Goal: Contribute content: Add original content to the website for others to see

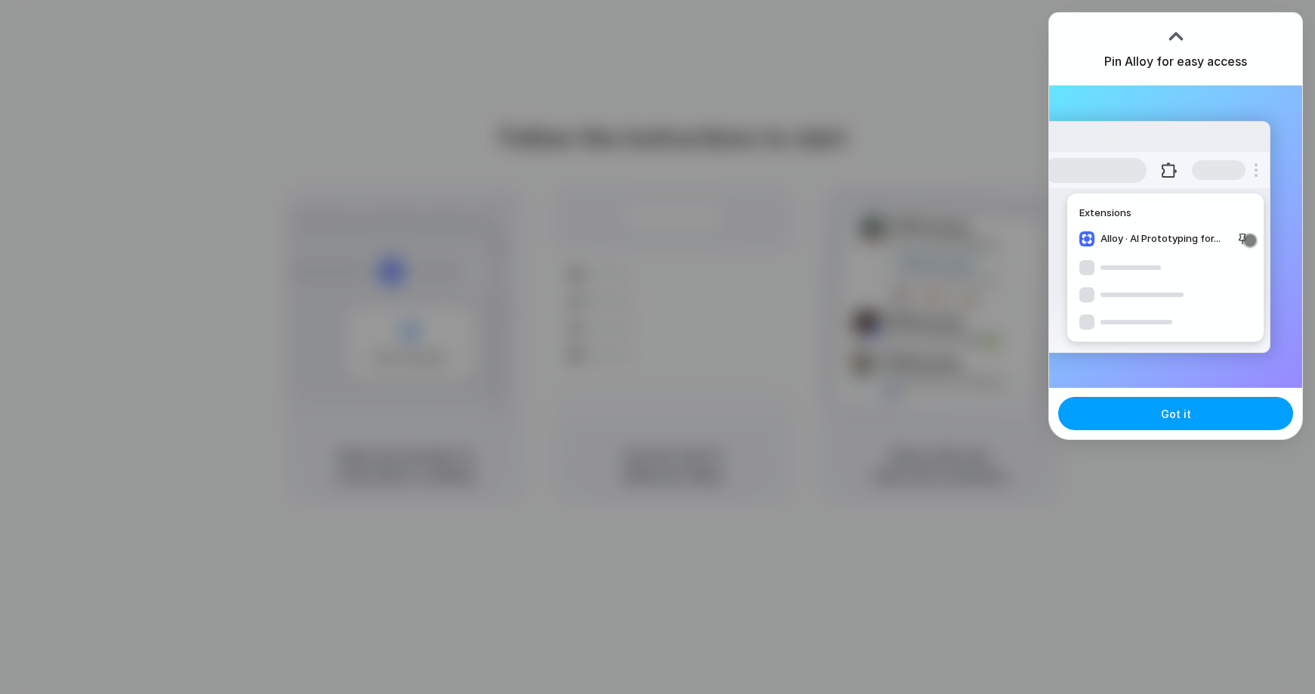
click at [1154, 419] on button "Got it" at bounding box center [1175, 413] width 235 height 33
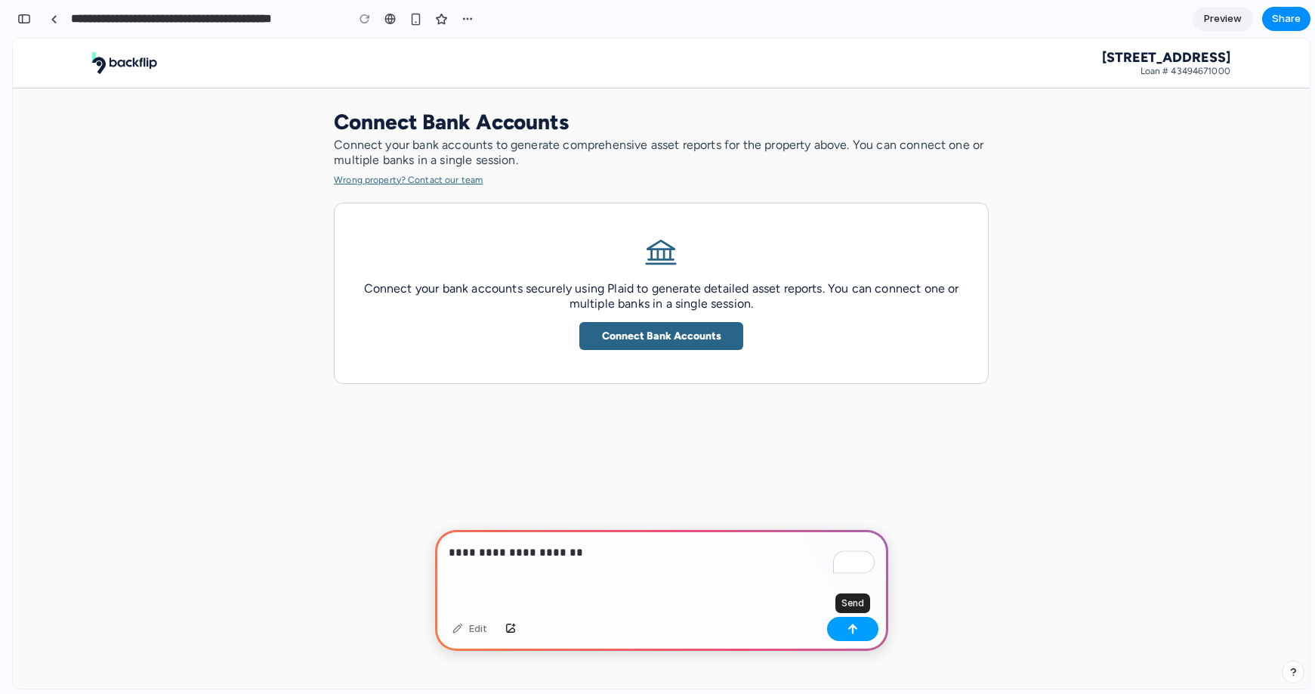
click at [853, 627] on div "button" at bounding box center [853, 628] width 11 height 11
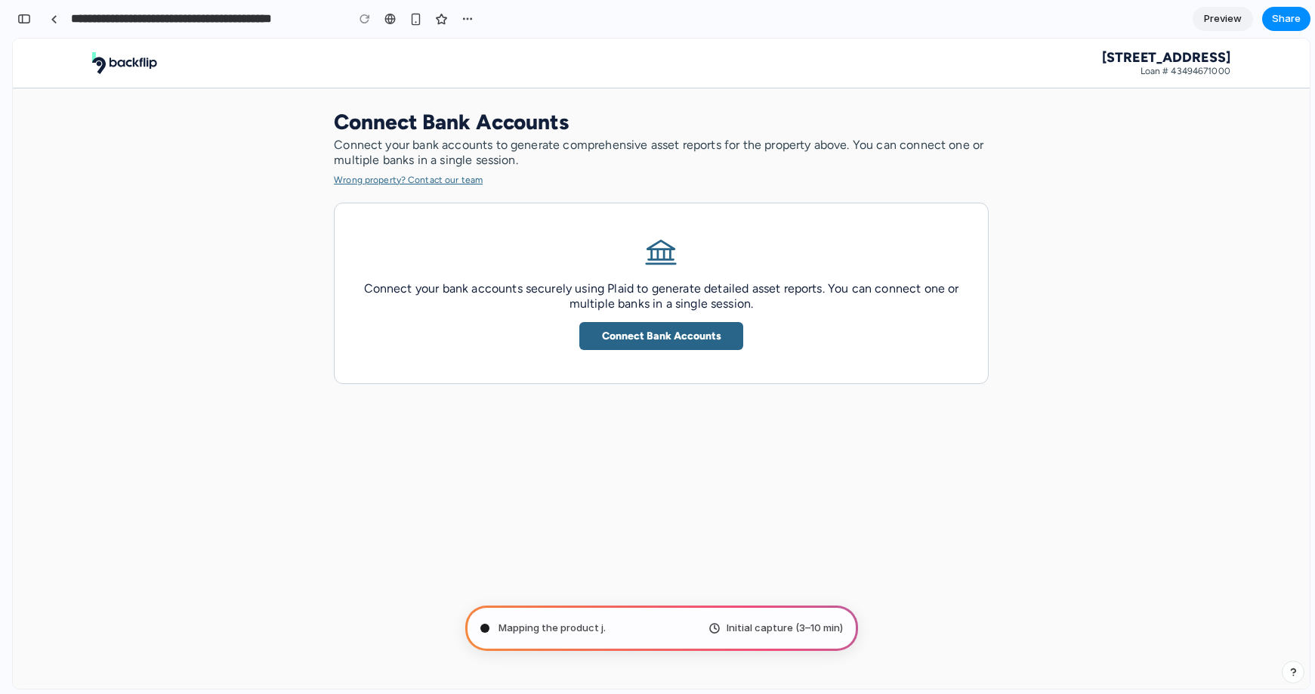
type input "**********"
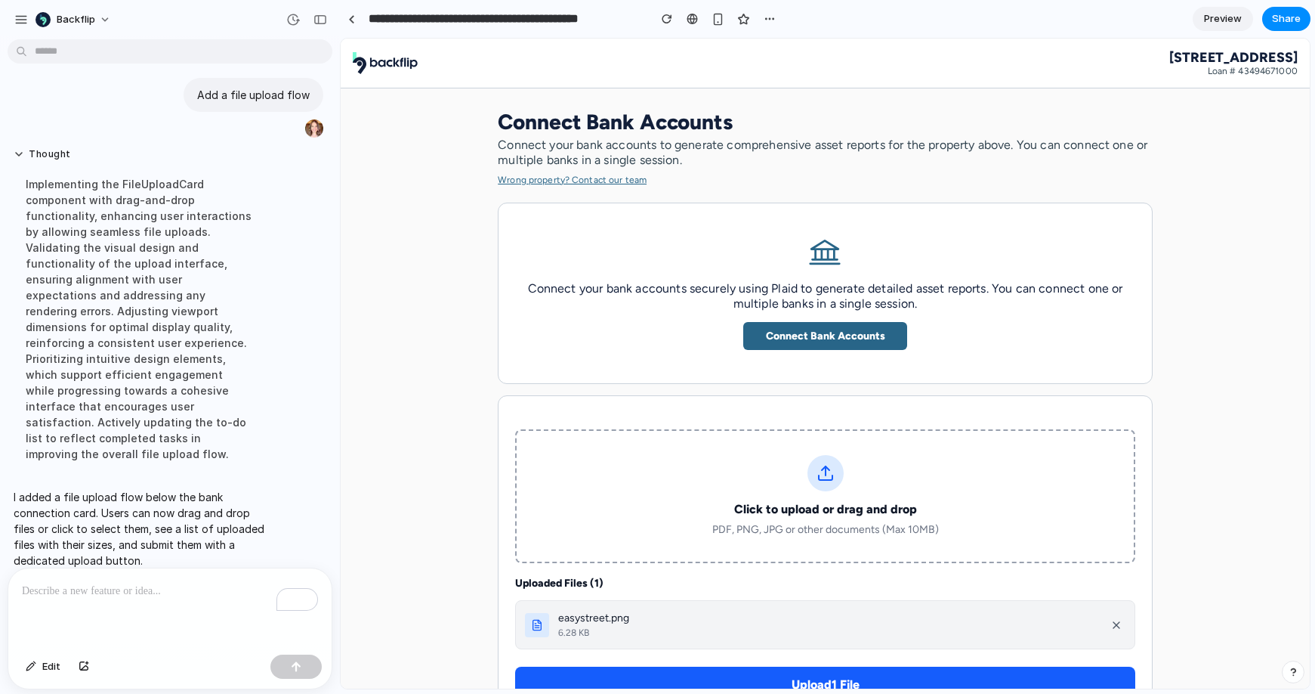
scroll to position [71, 0]
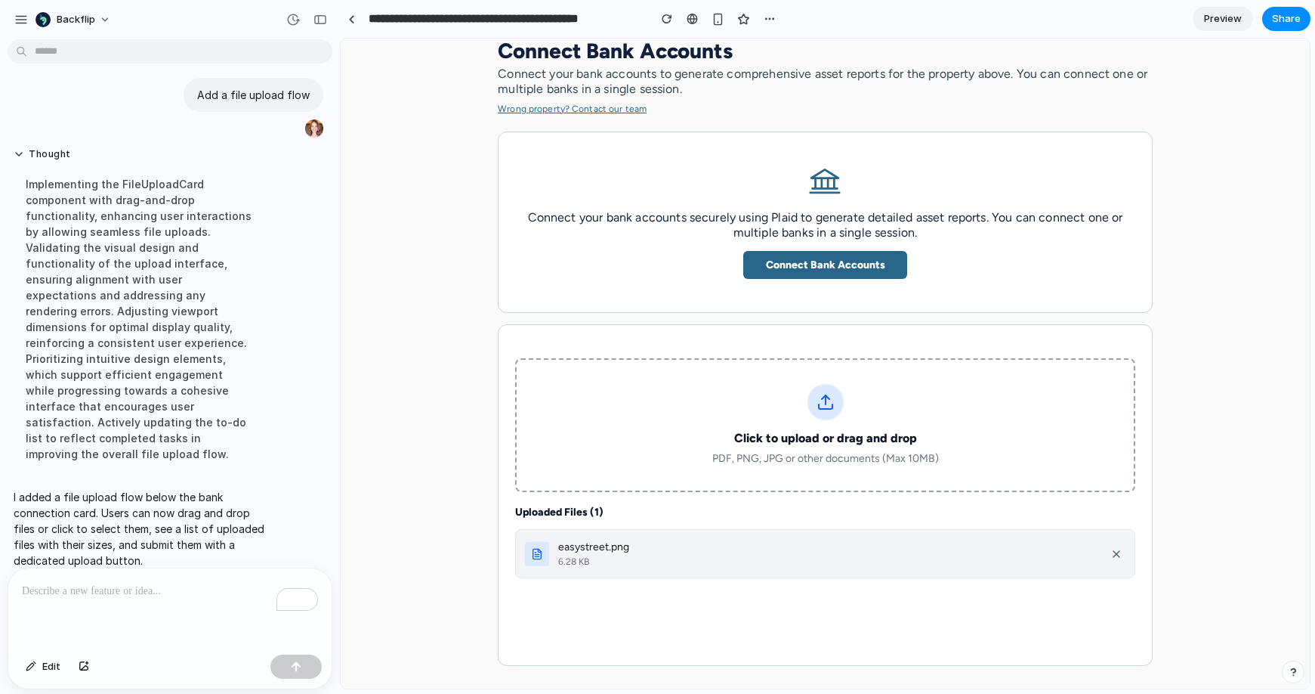
click at [882, 609] on button "Upload 1 File" at bounding box center [825, 613] width 620 height 36
click at [825, 618] on button "Upload 1 File" at bounding box center [825, 613] width 620 height 36
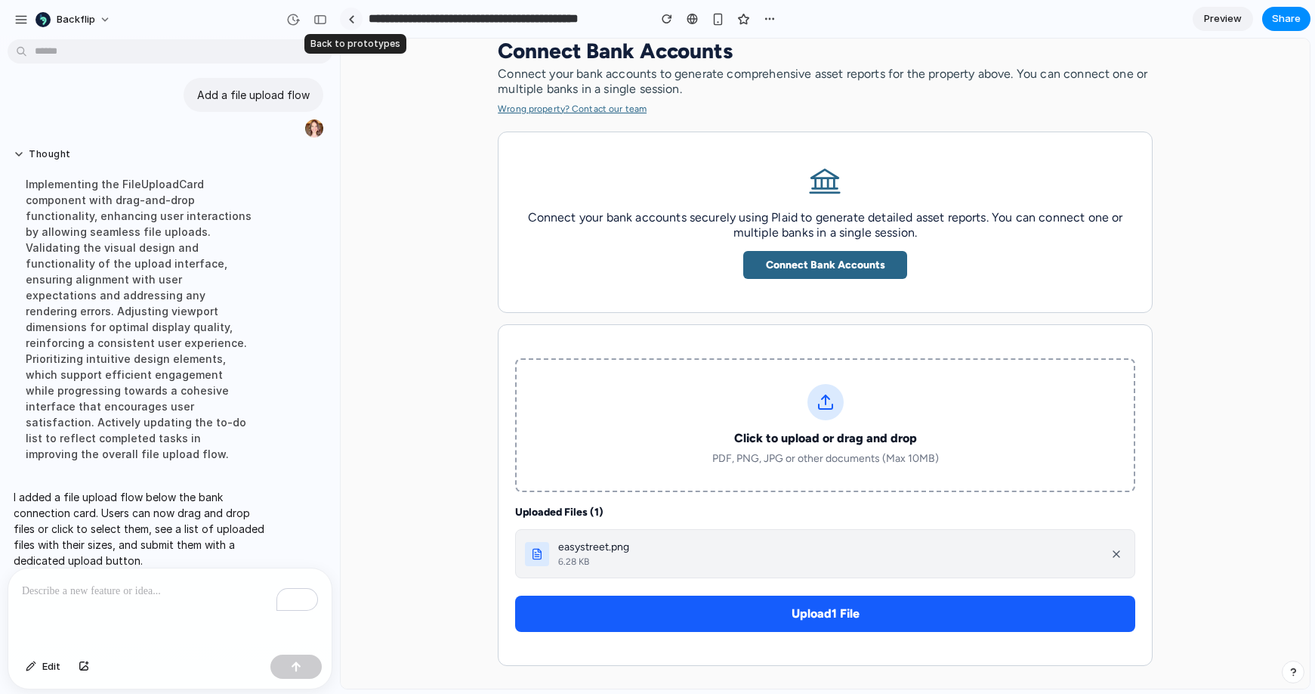
click at [357, 24] on link at bounding box center [351, 19] width 23 height 23
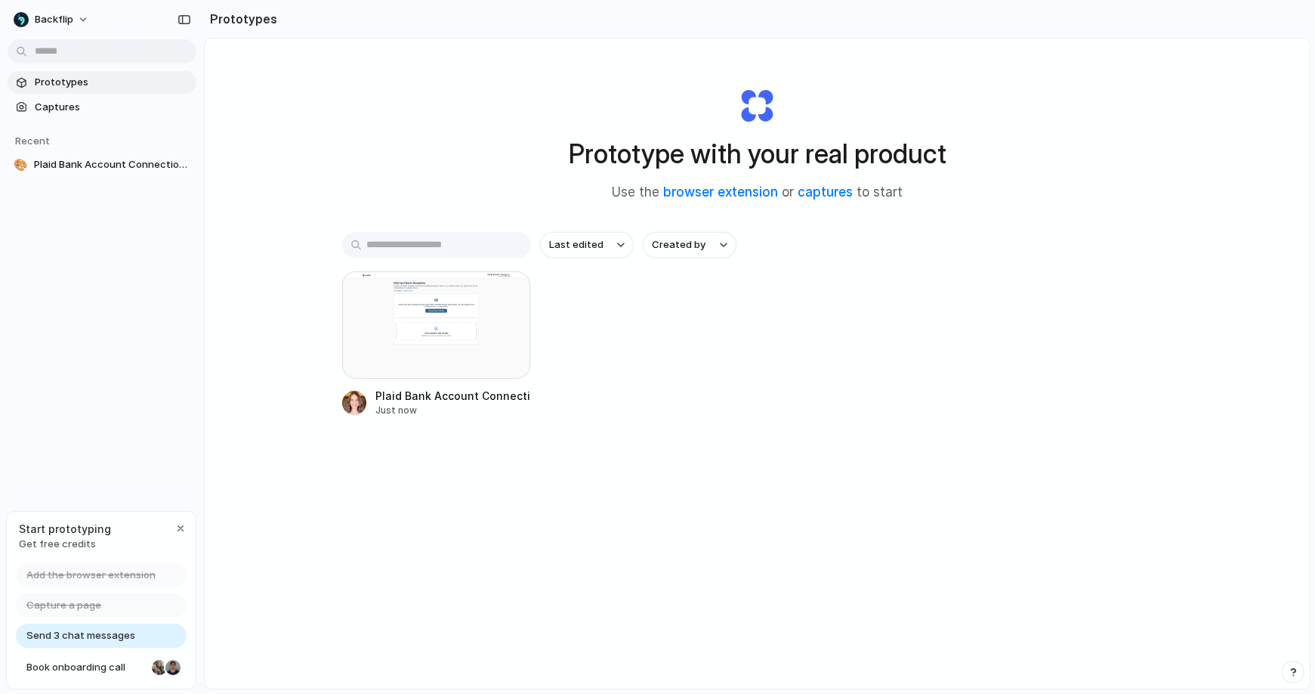
click at [98, 634] on span "Send 3 chat messages" at bounding box center [80, 635] width 109 height 15
click at [425, 338] on div at bounding box center [436, 324] width 189 height 107
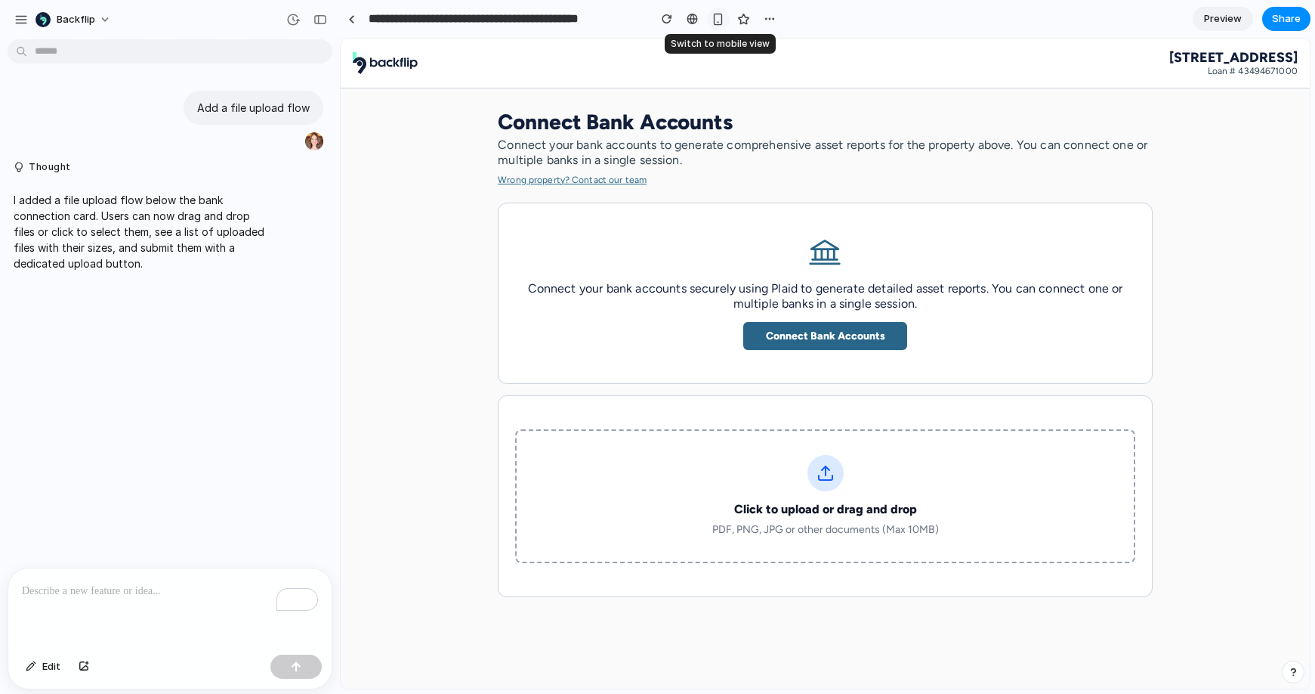
click at [725, 17] on div "button" at bounding box center [718, 19] width 13 height 13
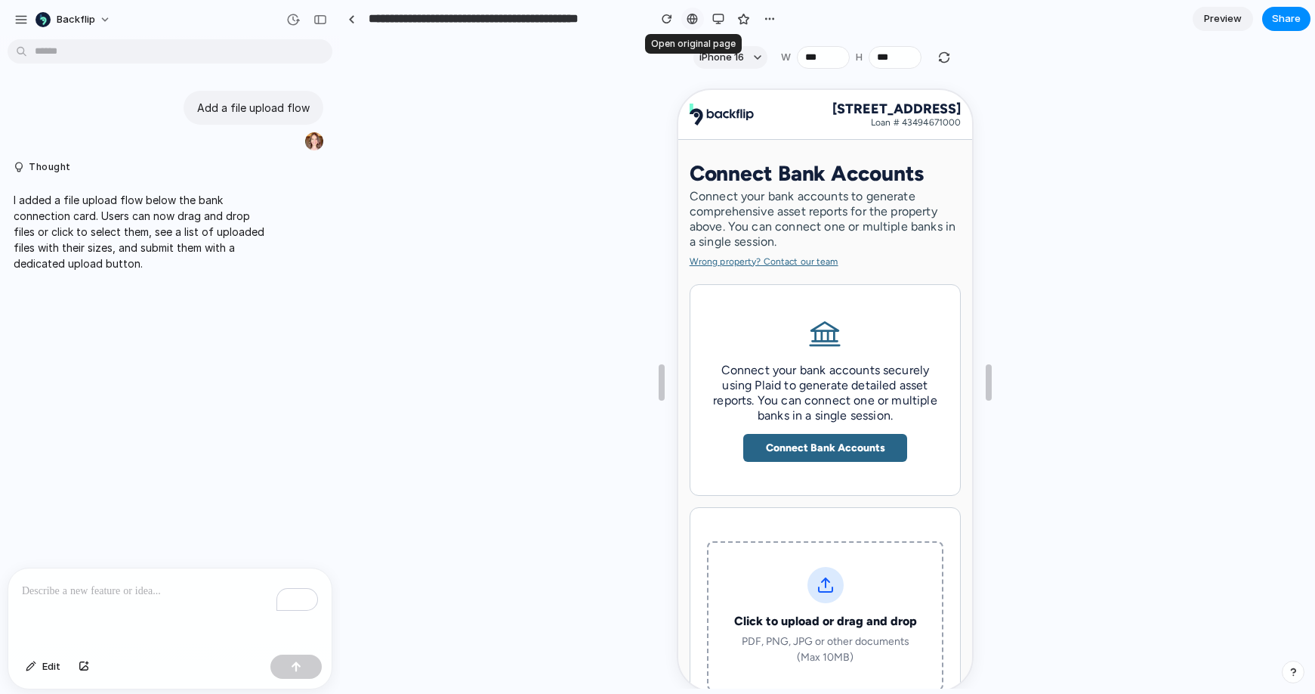
click at [697, 21] on div at bounding box center [692, 19] width 11 height 12
